Goal: Find specific page/section

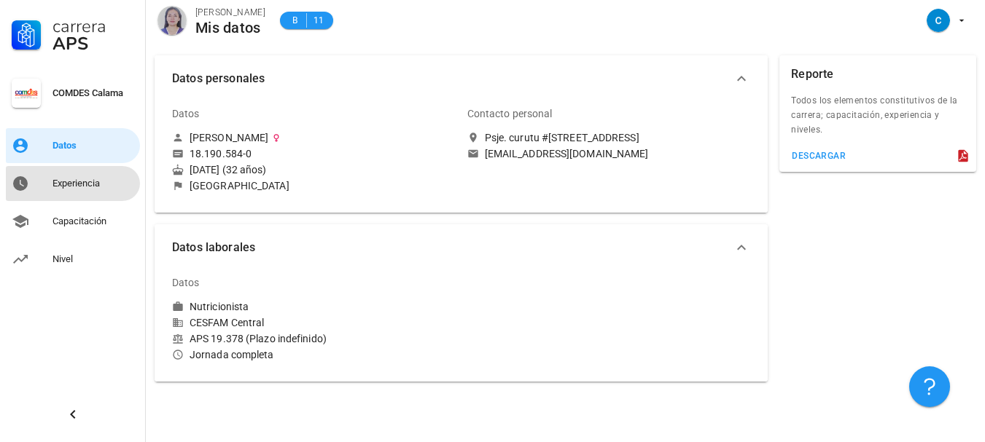
click at [83, 182] on div "Experiencia" at bounding box center [93, 184] width 82 height 12
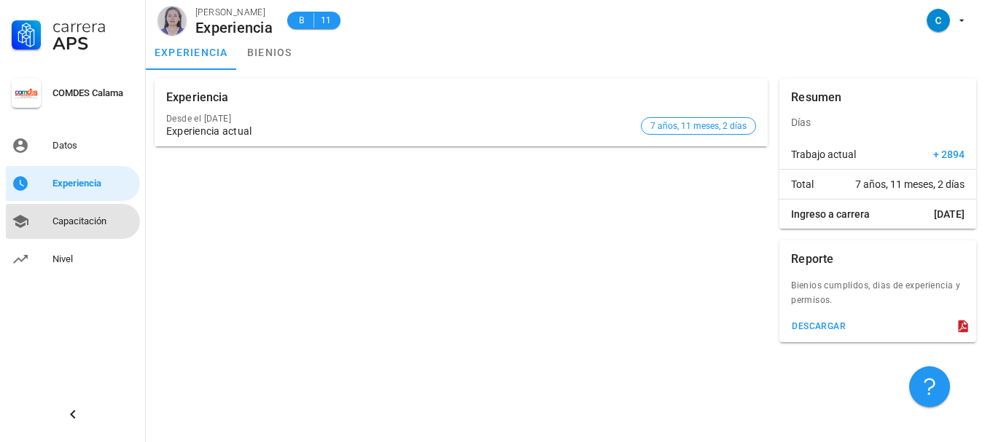
click at [74, 216] on div "Capacitación" at bounding box center [93, 222] width 82 height 12
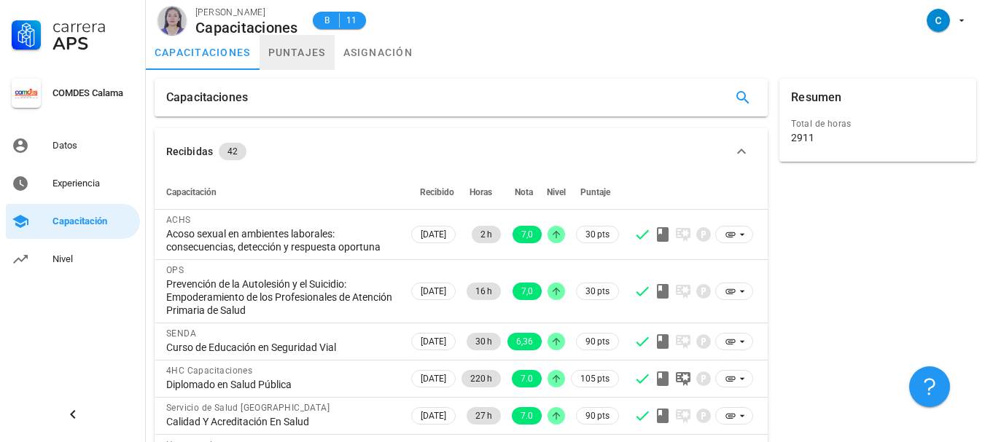
click at [285, 55] on link "puntajes" at bounding box center [296, 52] width 75 height 35
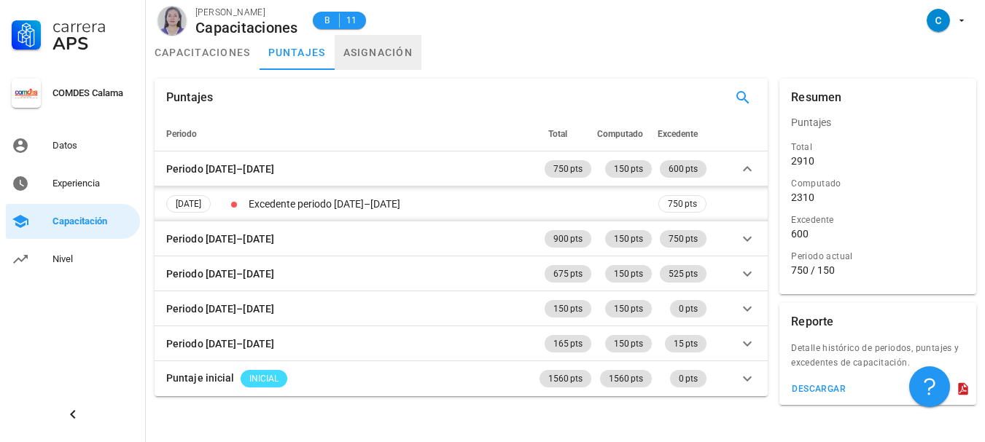
click at [360, 53] on link "asignación" at bounding box center [378, 52] width 87 height 35
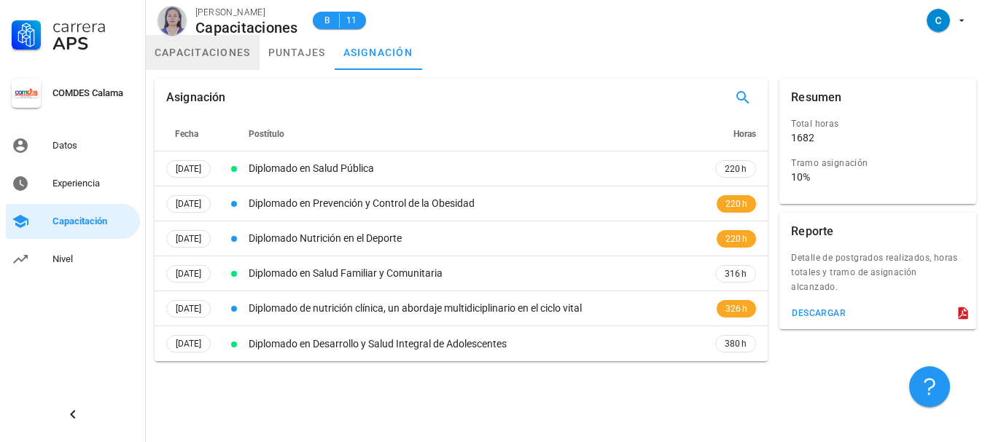
click at [203, 47] on link "capacitaciones" at bounding box center [203, 52] width 114 height 35
